Goal: Information Seeking & Learning: Check status

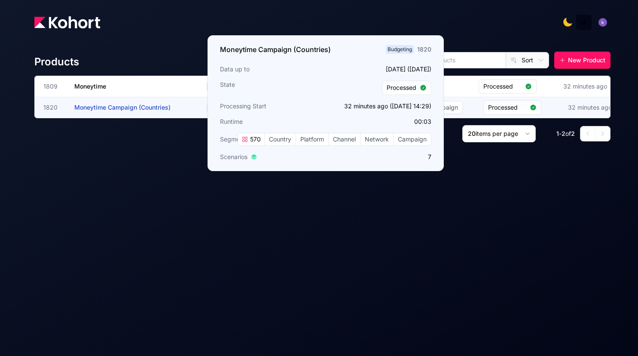
click at [103, 103] on h3 "Moneytime Campaign (Countries)" at bounding box center [138, 107] width 129 height 21
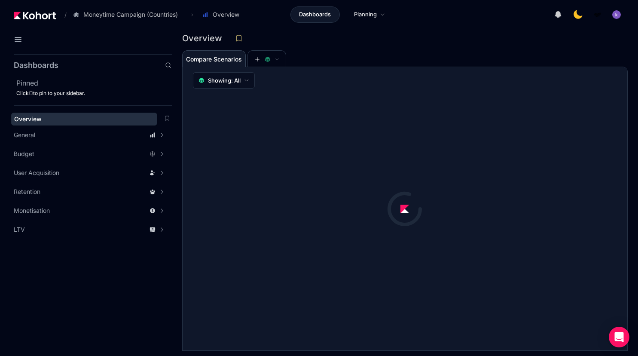
click at [51, 115] on div "Overview" at bounding box center [84, 119] width 140 height 9
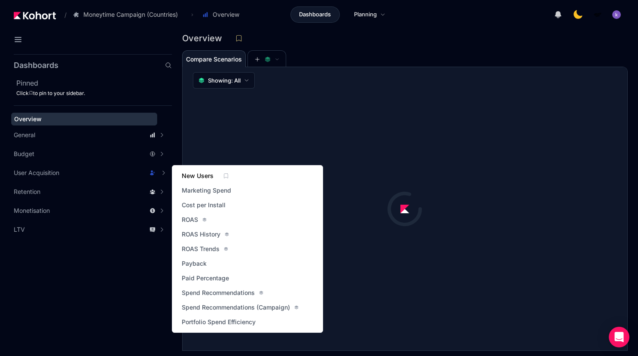
click at [197, 177] on span "New Users" at bounding box center [198, 176] width 32 height 9
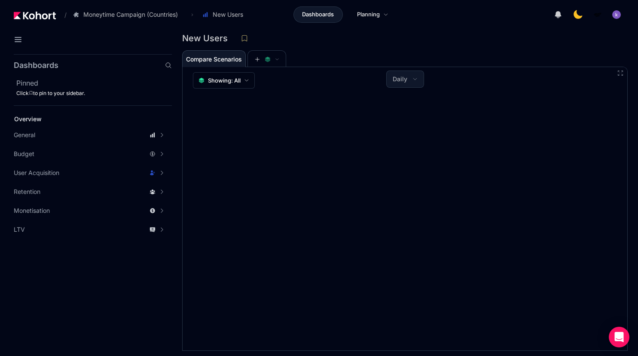
click at [486, 67] on div "Compare Scenarios" at bounding box center [400, 58] width 437 height 17
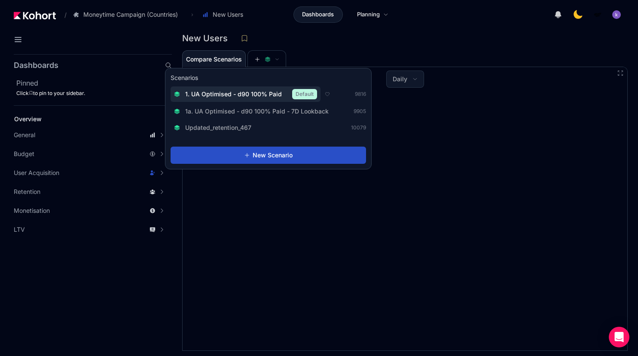
click at [246, 91] on span "1. UA Optimised - d90 100% Paid" at bounding box center [233, 94] width 97 height 9
